Goal: Use online tool/utility: Utilize a website feature to perform a specific function

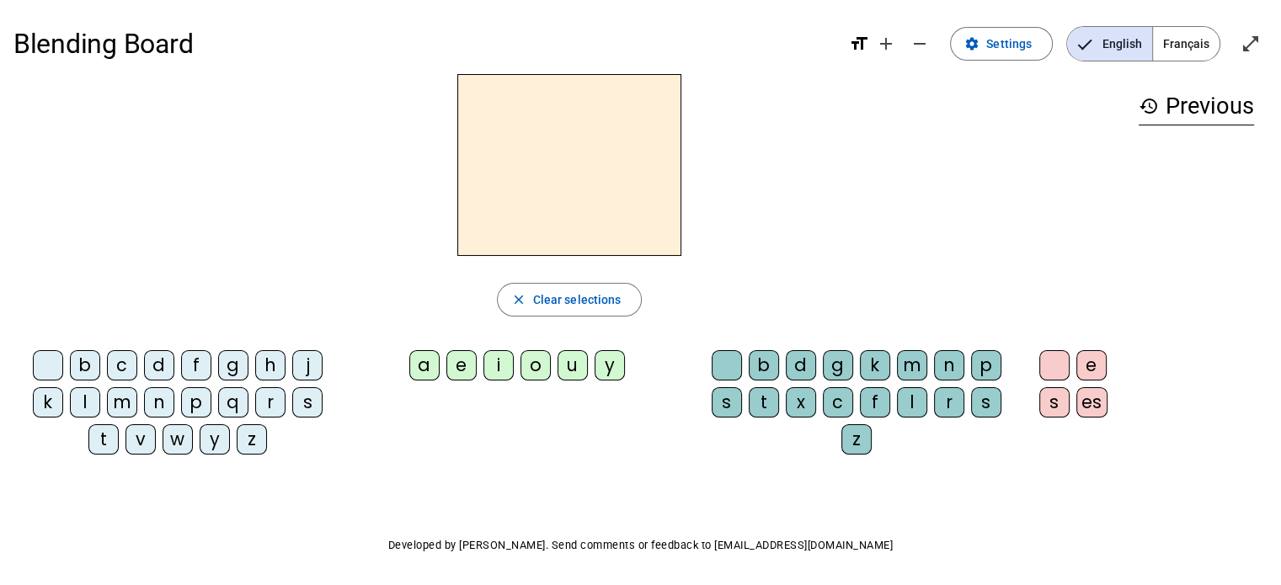
click at [98, 399] on div "l" at bounding box center [85, 403] width 30 height 30
click at [457, 369] on div "e" at bounding box center [461, 365] width 30 height 30
click at [562, 372] on div "u" at bounding box center [573, 365] width 30 height 30
click at [108, 444] on div "t" at bounding box center [103, 440] width 30 height 30
click at [162, 368] on div "d" at bounding box center [159, 365] width 30 height 30
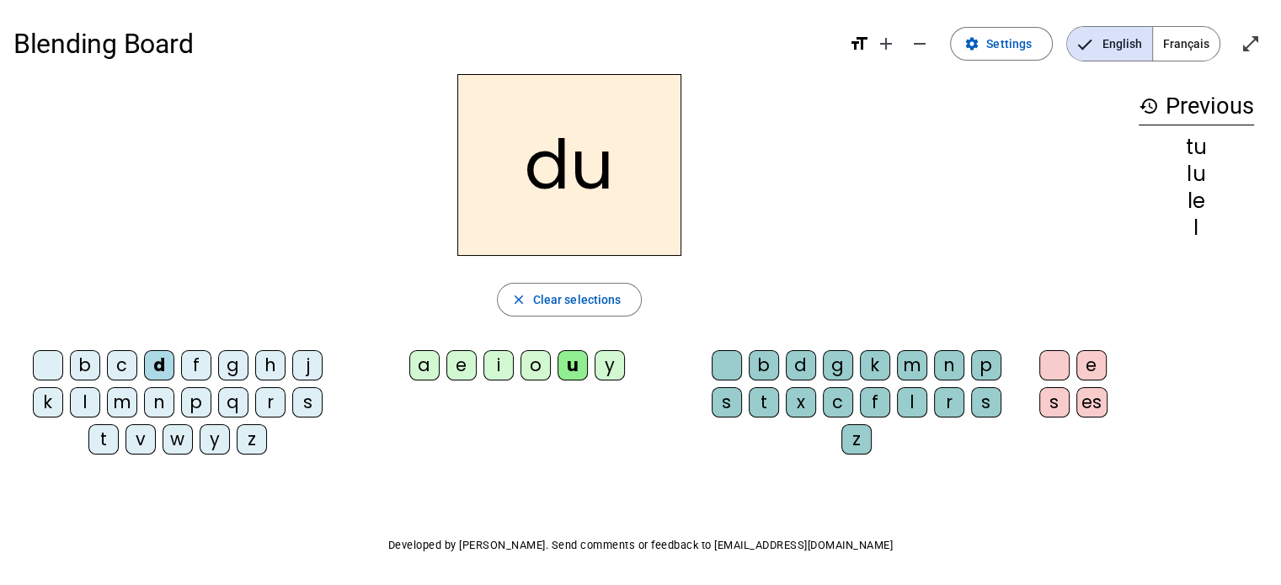
click at [101, 441] on div "t" at bounding box center [103, 440] width 30 height 30
click at [462, 374] on div "e" at bounding box center [461, 365] width 30 height 30
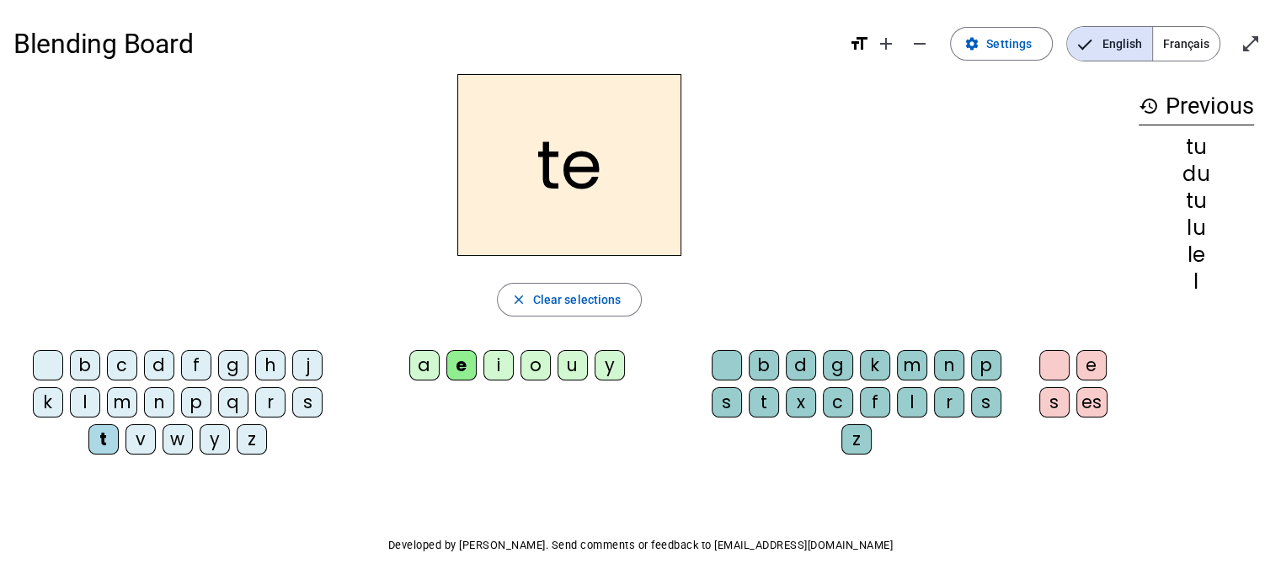
click at [409, 357] on div "a e i o u y" at bounding box center [519, 368] width 329 height 37
click at [413, 357] on div "a" at bounding box center [424, 365] width 30 height 30
click at [865, 45] on mat-icon "format_size" at bounding box center [859, 44] width 20 height 20
drag, startPoint x: 863, startPoint y: 41, endPoint x: 893, endPoint y: 46, distance: 30.7
click at [893, 46] on span "format_size add remove" at bounding box center [893, 49] width 88 height 16
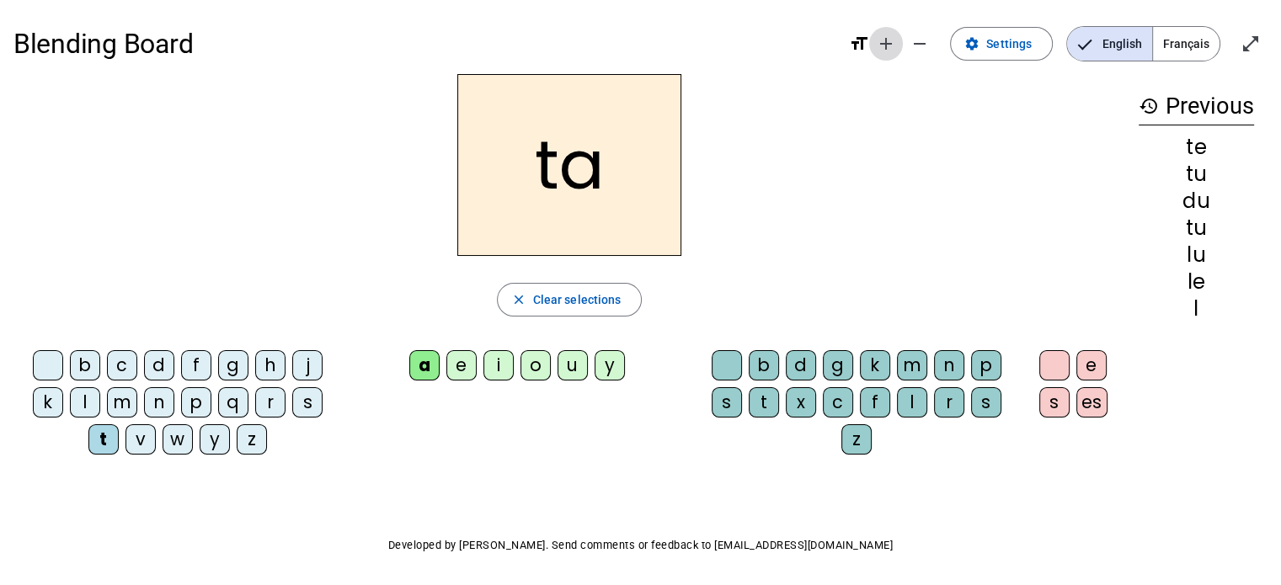
click at [893, 46] on mat-icon "add" at bounding box center [886, 44] width 20 height 20
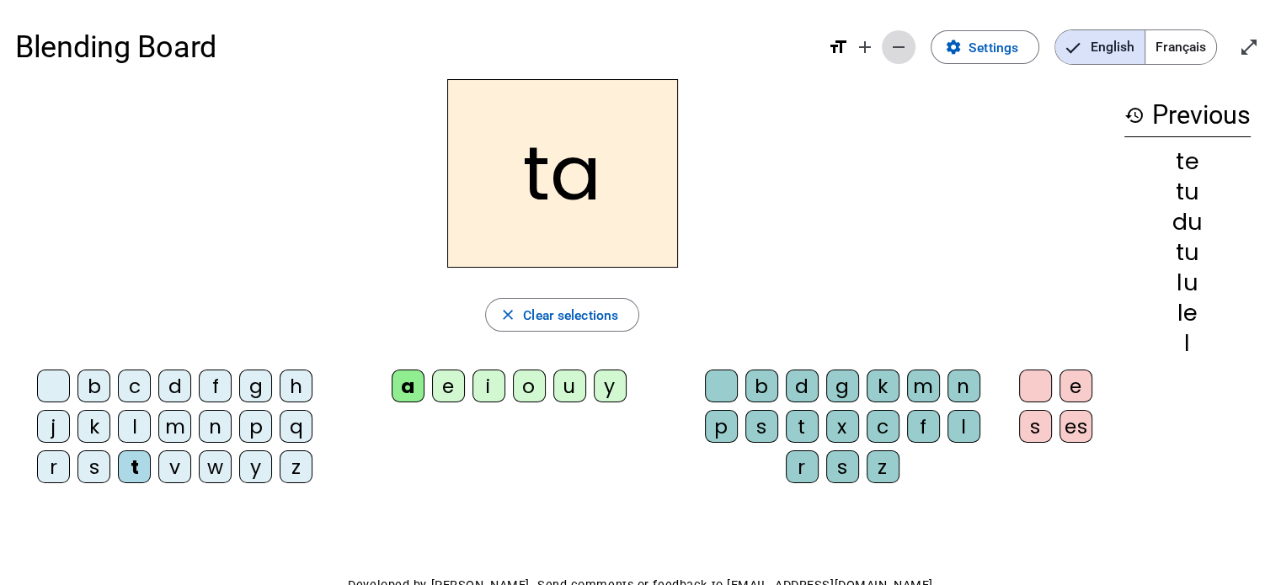
click at [907, 46] on mat-icon "remove" at bounding box center [899, 47] width 20 height 20
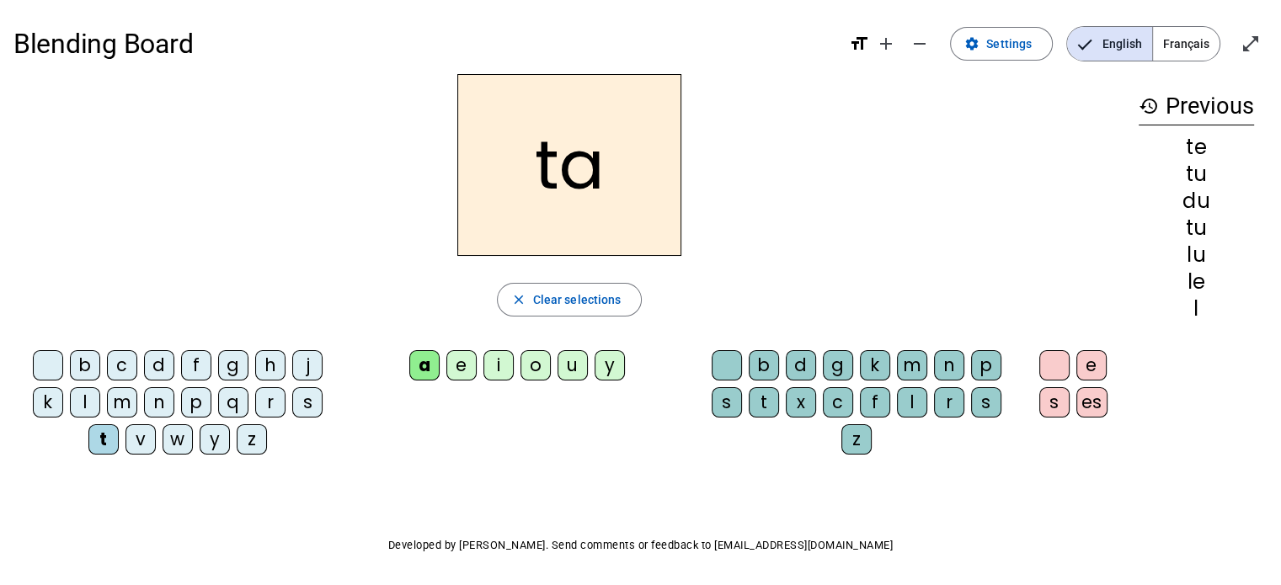
click at [1154, 111] on mat-icon "history" at bounding box center [1149, 106] width 20 height 20
click at [1145, 97] on mat-icon "history" at bounding box center [1149, 106] width 20 height 20
